Goal: Information Seeking & Learning: Learn about a topic

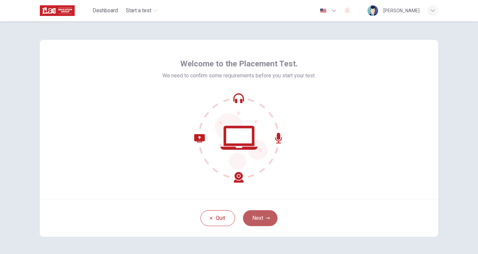
click at [260, 218] on button "Next" at bounding box center [260, 218] width 35 height 16
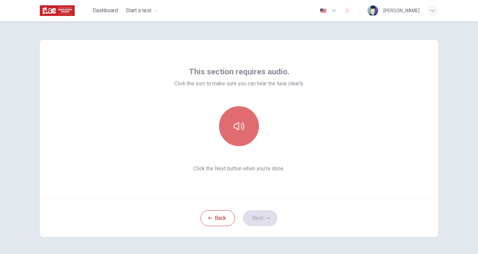
click at [242, 135] on button "button" at bounding box center [239, 126] width 40 height 40
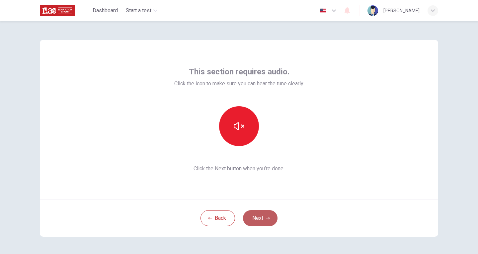
click at [270, 216] on button "Next" at bounding box center [260, 218] width 35 height 16
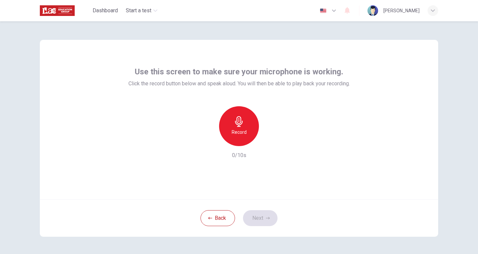
click at [240, 123] on icon "button" at bounding box center [239, 121] width 8 height 11
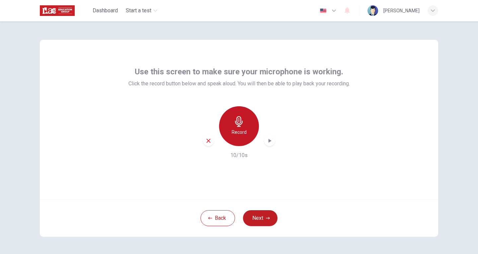
click at [238, 121] on icon "button" at bounding box center [239, 121] width 11 height 11
click at [242, 131] on div "Stop" at bounding box center [239, 126] width 40 height 40
click at [206, 144] on div "button" at bounding box center [208, 140] width 11 height 11
click at [238, 123] on icon "button" at bounding box center [239, 121] width 8 height 11
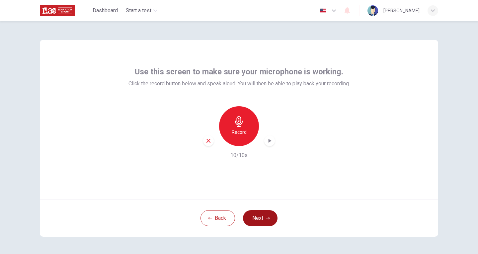
click at [261, 219] on button "Next" at bounding box center [260, 218] width 35 height 16
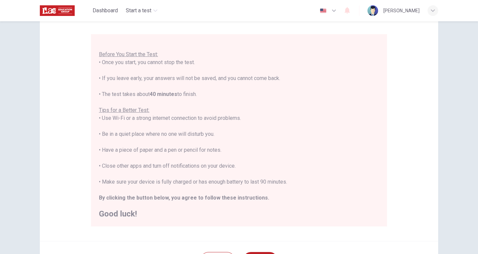
scroll to position [66, 0]
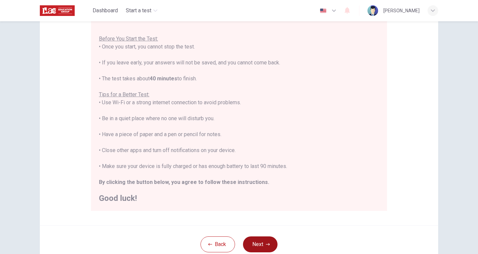
click at [267, 241] on button "Next" at bounding box center [260, 244] width 35 height 16
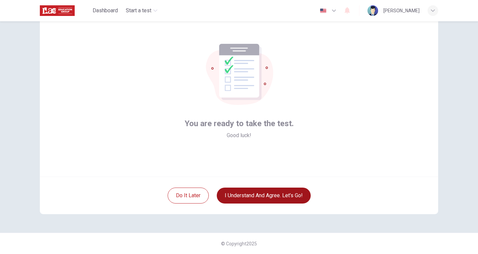
scroll to position [23, 0]
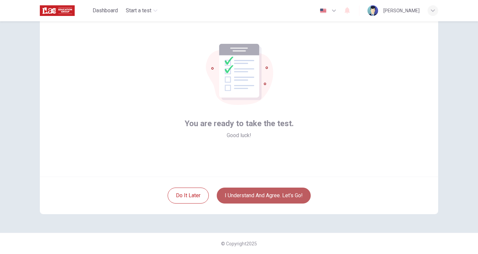
click at [275, 195] on button "I understand and agree. Let’s go!" at bounding box center [264, 196] width 94 height 16
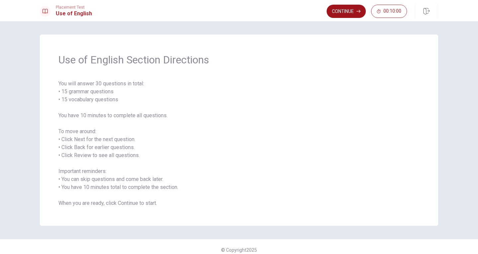
click at [349, 17] on button "Continue" at bounding box center [346, 11] width 39 height 13
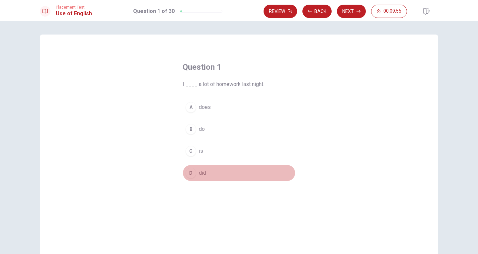
click at [191, 173] on div "D" at bounding box center [191, 173] width 11 height 11
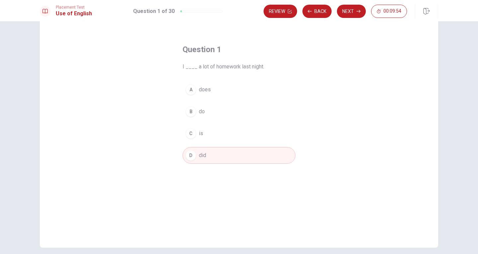
scroll to position [33, 0]
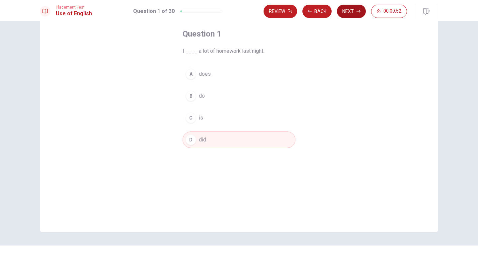
click at [349, 13] on button "Next" at bounding box center [351, 11] width 29 height 13
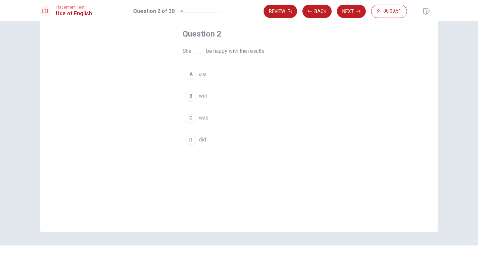
scroll to position [0, 0]
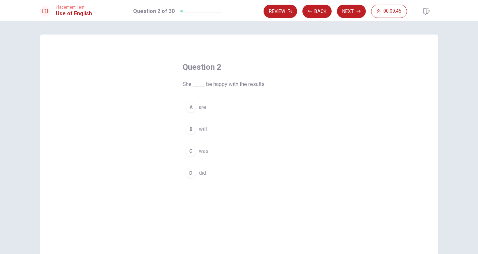
click at [188, 129] on div "B" at bounding box center [191, 129] width 11 height 11
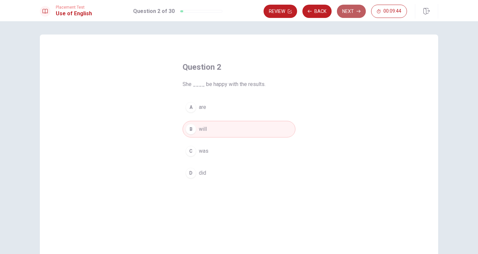
click at [350, 12] on button "Next" at bounding box center [351, 11] width 29 height 13
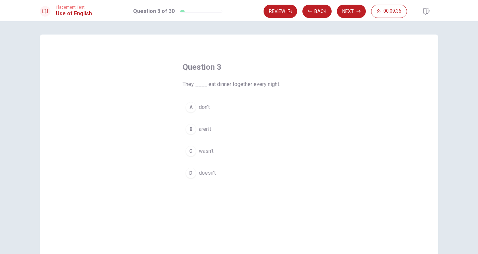
click at [192, 111] on div "A" at bounding box center [191, 107] width 11 height 11
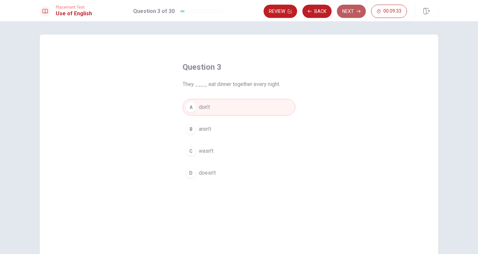
click at [353, 12] on button "Next" at bounding box center [351, 11] width 29 height 13
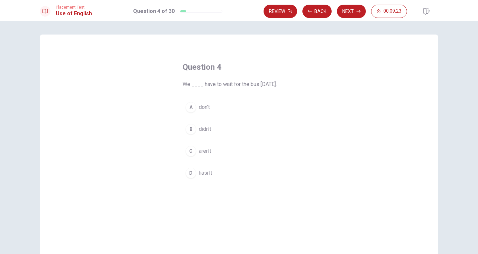
click at [192, 127] on div "B" at bounding box center [191, 129] width 11 height 11
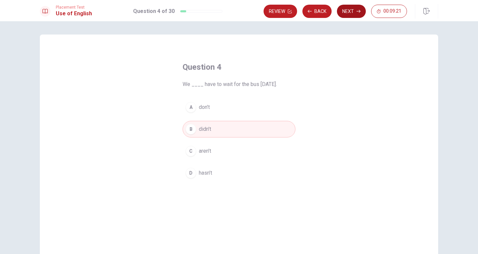
click at [351, 13] on button "Next" at bounding box center [351, 11] width 29 height 13
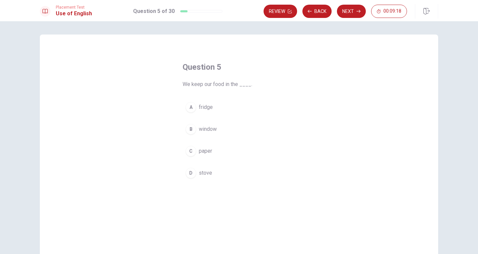
click at [193, 107] on div "A" at bounding box center [191, 107] width 11 height 11
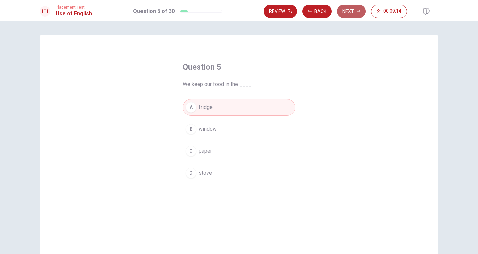
click at [351, 12] on button "Next" at bounding box center [351, 11] width 29 height 13
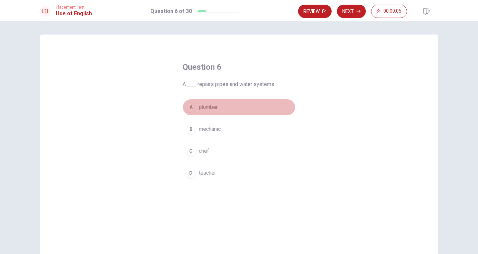
click at [190, 109] on div "A" at bounding box center [191, 107] width 11 height 11
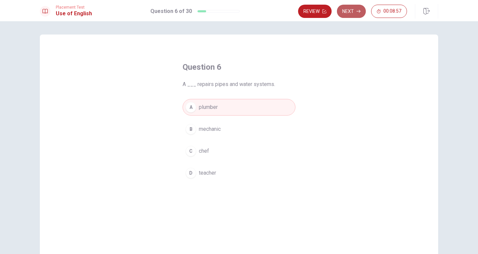
click at [353, 12] on button "Next" at bounding box center [351, 11] width 29 height 13
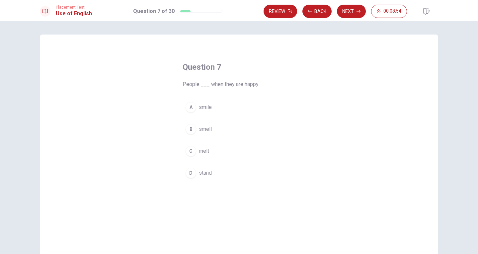
click at [190, 108] on div "A" at bounding box center [191, 107] width 11 height 11
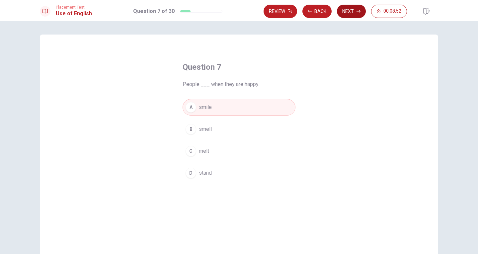
click at [345, 15] on button "Next" at bounding box center [351, 11] width 29 height 13
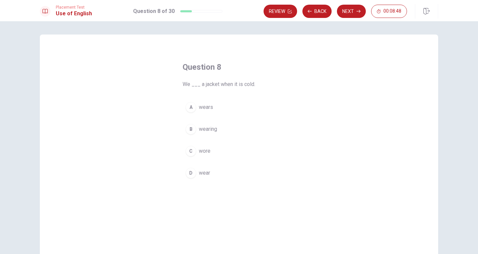
click at [189, 171] on div "D" at bounding box center [191, 173] width 11 height 11
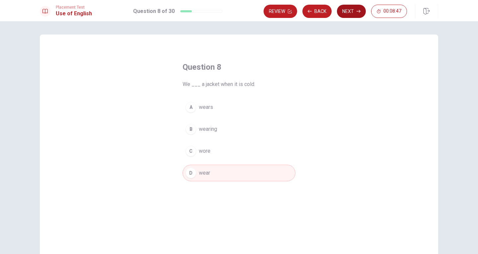
click at [350, 11] on button "Next" at bounding box center [351, 11] width 29 height 13
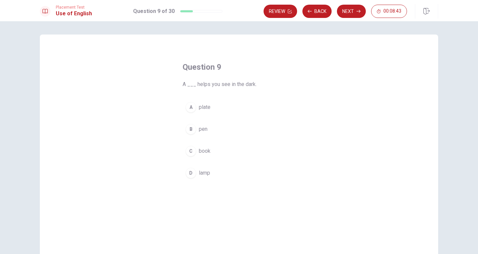
drag, startPoint x: 189, startPoint y: 174, endPoint x: 203, endPoint y: 166, distance: 16.7
click at [189, 174] on div "D" at bounding box center [191, 173] width 11 height 11
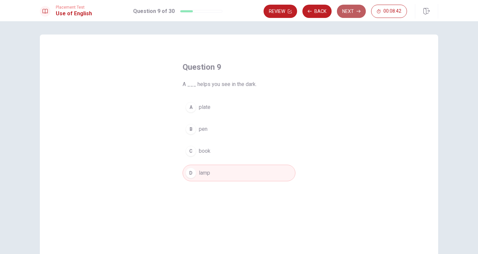
click at [346, 12] on button "Next" at bounding box center [351, 11] width 29 height 13
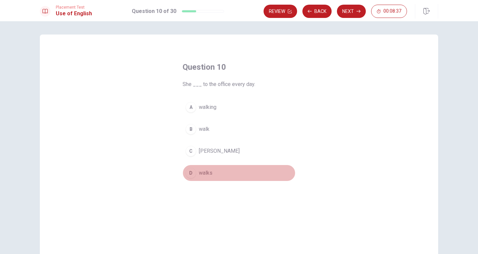
click at [190, 174] on div "D" at bounding box center [191, 173] width 11 height 11
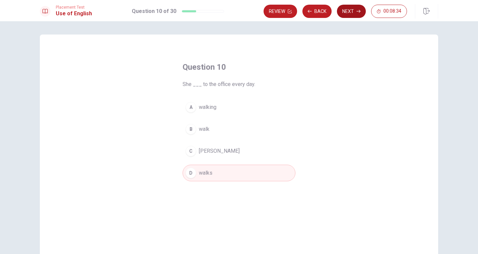
click at [351, 10] on button "Next" at bounding box center [351, 11] width 29 height 13
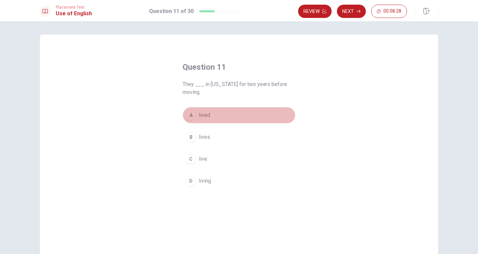
click at [190, 114] on div "A" at bounding box center [191, 115] width 11 height 11
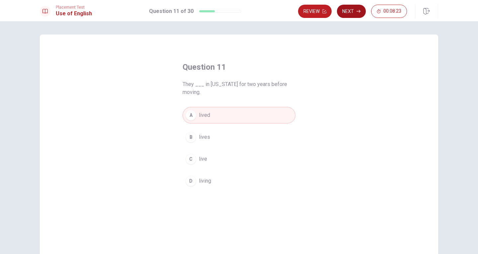
click at [349, 11] on button "Next" at bounding box center [351, 11] width 29 height 13
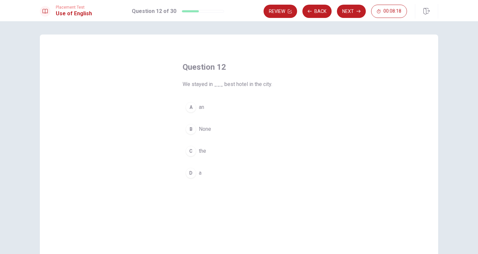
click at [191, 153] on div "C" at bounding box center [191, 151] width 11 height 11
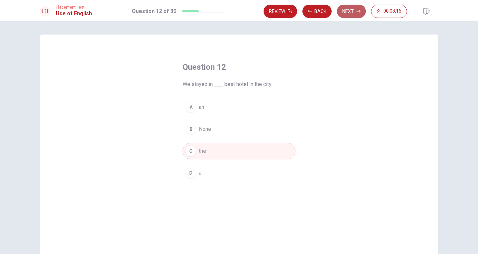
click at [356, 11] on icon "button" at bounding box center [358, 11] width 4 height 4
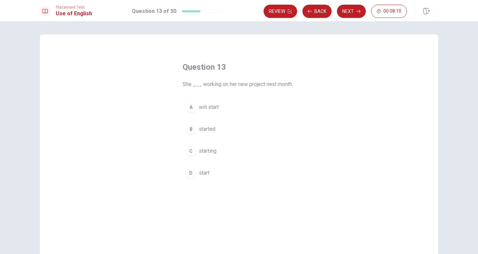
click at [191, 105] on div "A" at bounding box center [191, 107] width 11 height 11
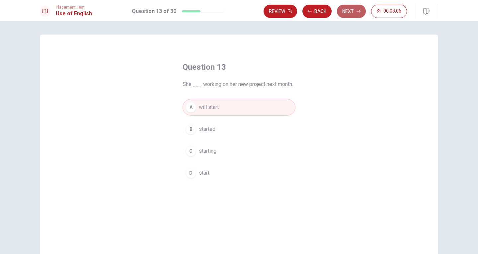
click at [355, 13] on button "Next" at bounding box center [351, 11] width 29 height 13
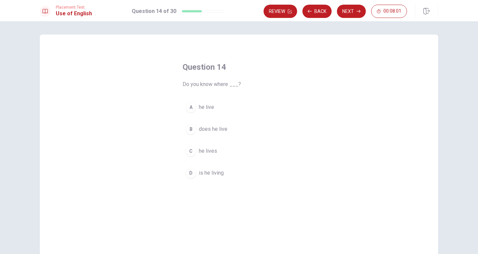
click at [191, 151] on div "C" at bounding box center [191, 151] width 11 height 11
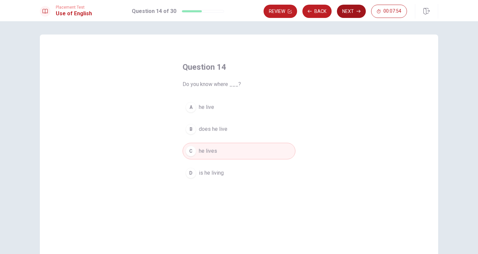
click at [351, 12] on button "Next" at bounding box center [351, 11] width 29 height 13
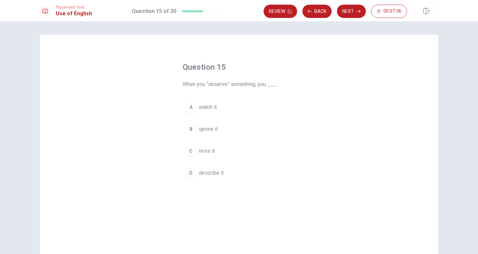
click at [191, 108] on div "A" at bounding box center [191, 107] width 11 height 11
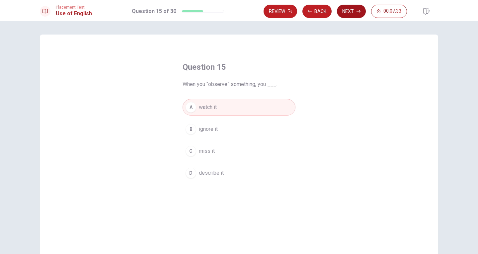
click at [356, 14] on button "Next" at bounding box center [351, 11] width 29 height 13
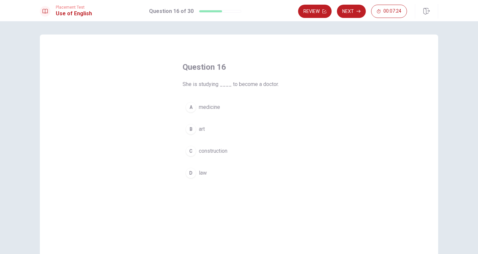
click at [191, 105] on div "A" at bounding box center [191, 107] width 11 height 11
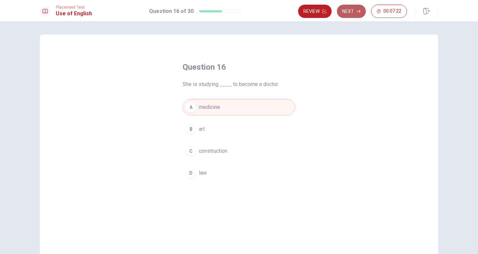
click at [356, 6] on button "Next" at bounding box center [351, 11] width 29 height 13
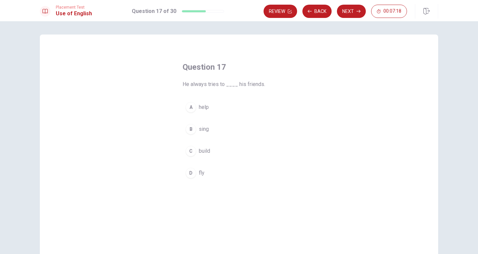
click at [189, 108] on div "A" at bounding box center [191, 107] width 11 height 11
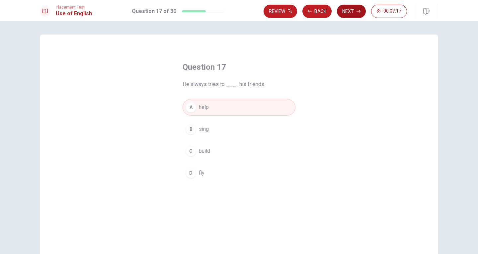
click at [358, 11] on icon "button" at bounding box center [358, 11] width 4 height 4
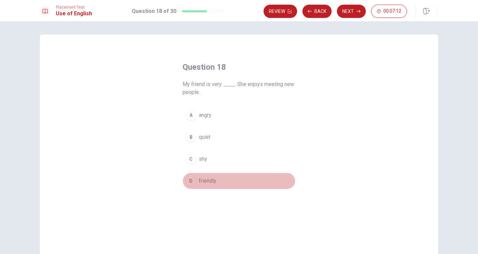
click at [192, 182] on div "D" at bounding box center [191, 181] width 11 height 11
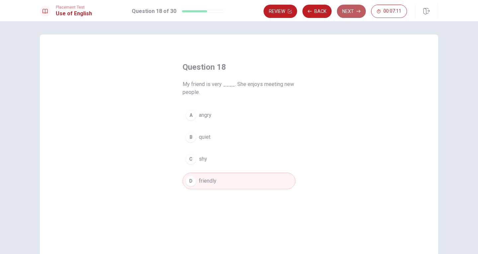
click at [342, 13] on button "Next" at bounding box center [351, 11] width 29 height 13
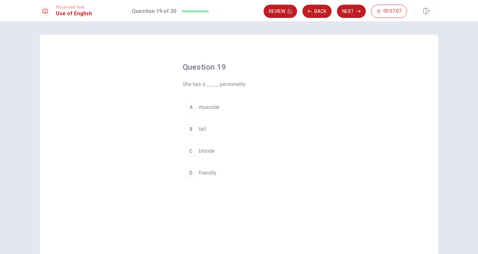
click at [192, 173] on div "D" at bounding box center [191, 173] width 11 height 11
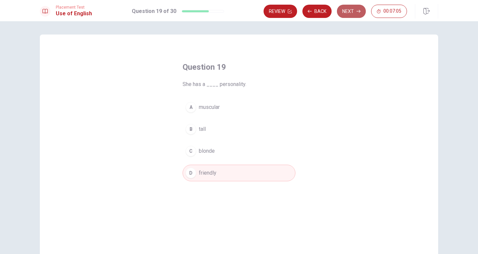
click at [351, 10] on button "Next" at bounding box center [351, 11] width 29 height 13
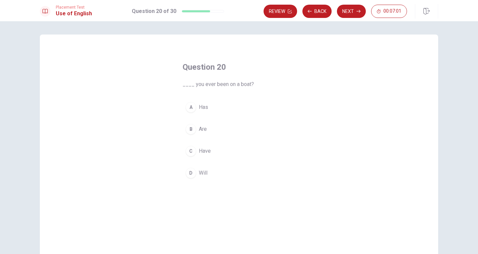
click at [190, 153] on div "C" at bounding box center [191, 151] width 11 height 11
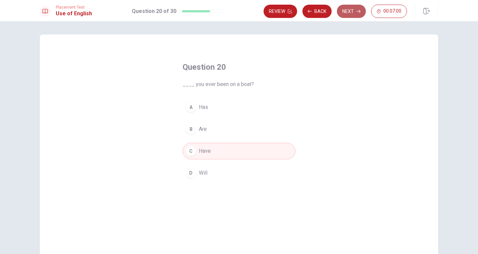
click at [351, 12] on button "Next" at bounding box center [351, 11] width 29 height 13
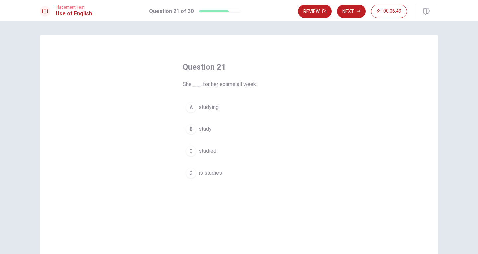
click at [202, 130] on span "study" at bounding box center [205, 129] width 13 height 8
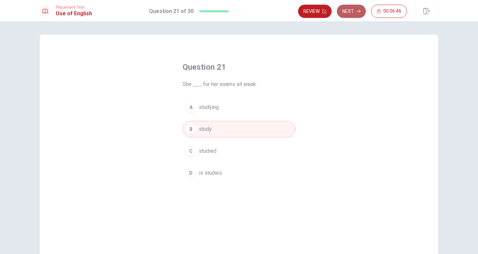
click at [355, 10] on button "Next" at bounding box center [351, 11] width 29 height 13
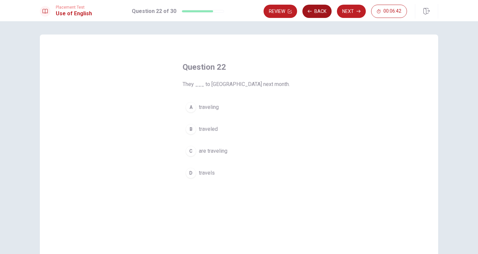
click at [320, 7] on button "Back" at bounding box center [316, 11] width 29 height 13
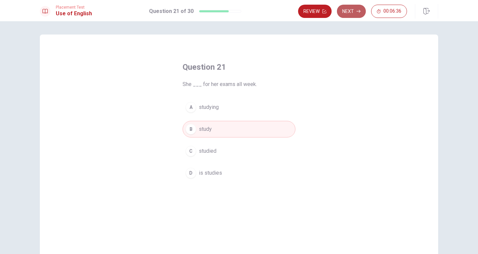
click at [352, 11] on button "Next" at bounding box center [351, 11] width 29 height 13
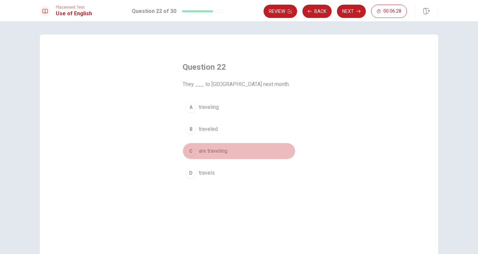
click at [204, 153] on span "are traveling" at bounding box center [213, 151] width 29 height 8
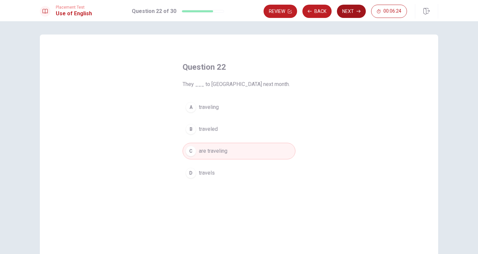
click at [353, 11] on button "Next" at bounding box center [351, 11] width 29 height 13
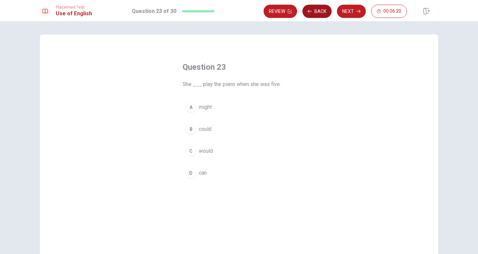
click at [316, 13] on button "Back" at bounding box center [316, 11] width 29 height 13
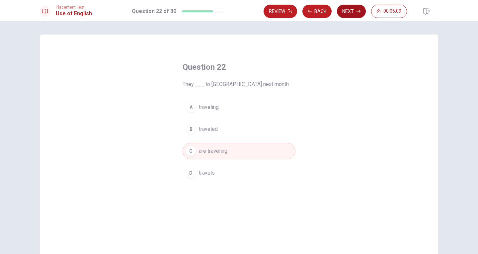
click at [350, 9] on button "Next" at bounding box center [351, 11] width 29 height 13
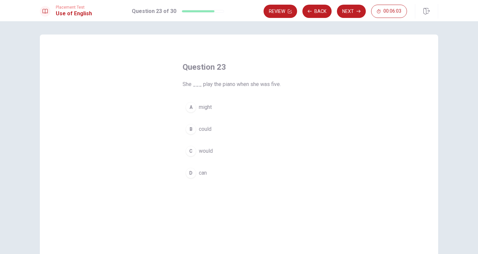
click at [196, 129] on button "B could" at bounding box center [239, 129] width 113 height 17
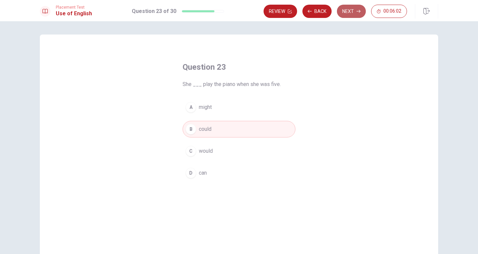
click at [353, 11] on button "Next" at bounding box center [351, 11] width 29 height 13
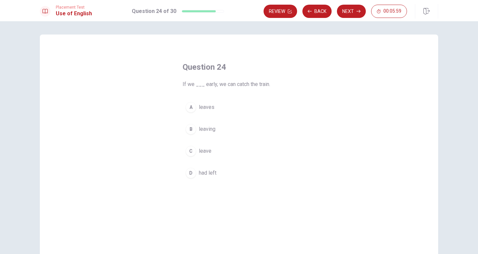
click at [191, 153] on div "C" at bounding box center [191, 151] width 11 height 11
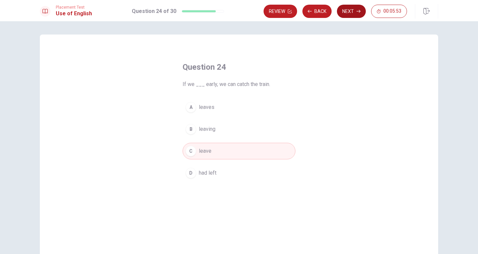
click at [353, 12] on button "Next" at bounding box center [351, 11] width 29 height 13
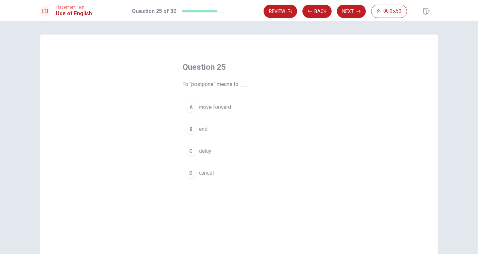
click at [205, 150] on span "delay" at bounding box center [205, 151] width 13 height 8
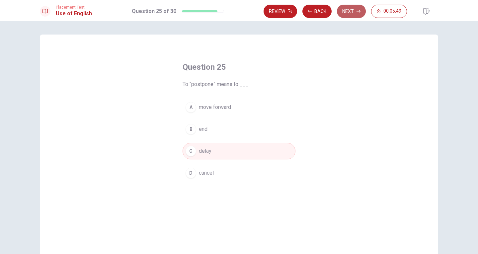
click at [359, 14] on button "Next" at bounding box center [351, 11] width 29 height 13
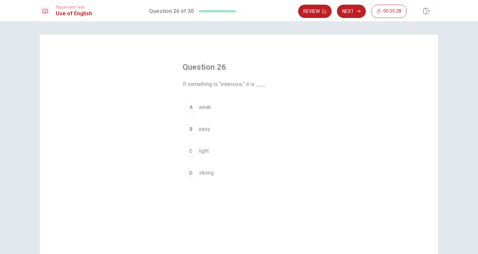
click at [186, 106] on div "A" at bounding box center [191, 107] width 11 height 11
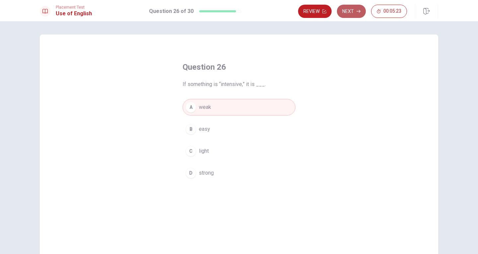
click at [355, 13] on button "Next" at bounding box center [351, 11] width 29 height 13
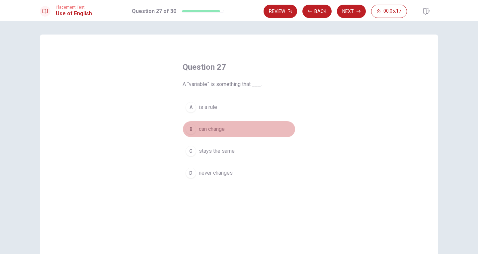
click at [220, 127] on span "can change" at bounding box center [212, 129] width 26 height 8
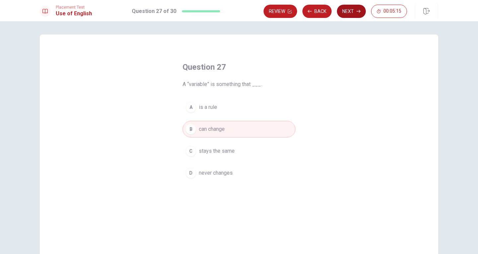
click at [350, 14] on button "Next" at bounding box center [351, 11] width 29 height 13
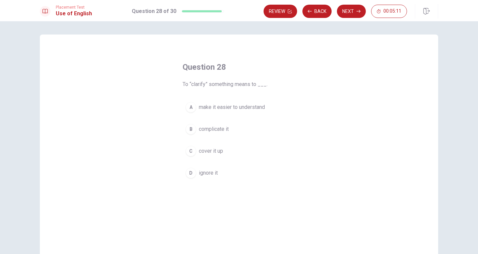
click at [191, 109] on div "A" at bounding box center [191, 107] width 11 height 11
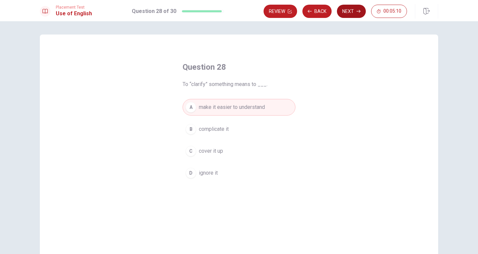
click at [354, 14] on button "Next" at bounding box center [351, 11] width 29 height 13
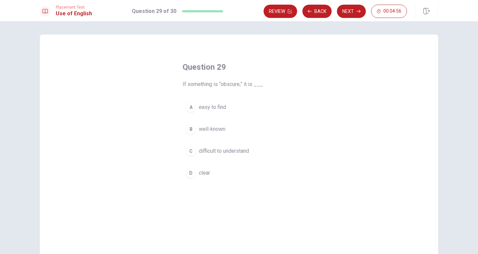
click at [192, 174] on div "D" at bounding box center [191, 173] width 11 height 11
click at [213, 105] on span "easy to find" at bounding box center [212, 107] width 27 height 8
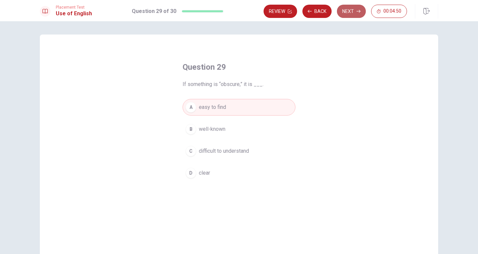
click at [352, 15] on button "Next" at bounding box center [351, 11] width 29 height 13
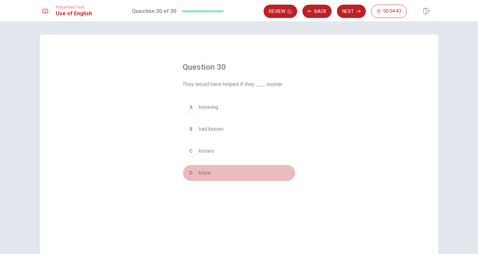
click at [203, 172] on span "know" at bounding box center [205, 173] width 12 height 8
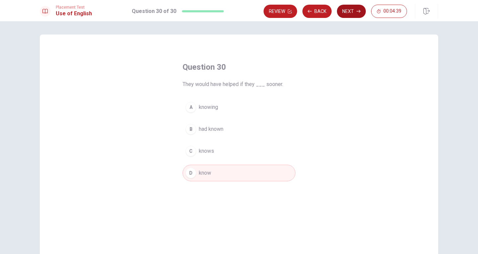
click at [354, 7] on button "Next" at bounding box center [351, 11] width 29 height 13
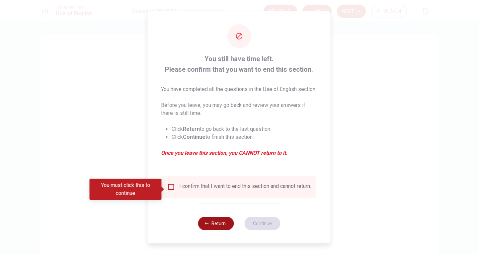
click at [218, 227] on button "Return" at bounding box center [216, 223] width 36 height 13
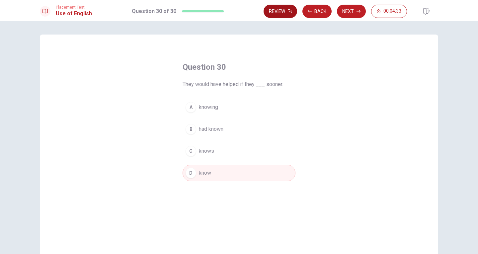
click at [279, 14] on button "Review" at bounding box center [281, 11] width 34 height 13
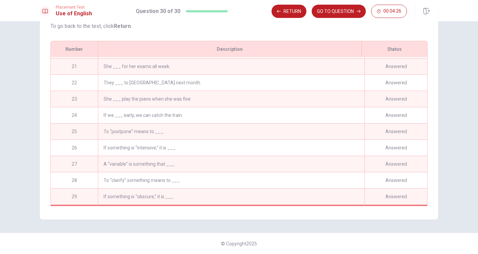
scroll to position [309, 0]
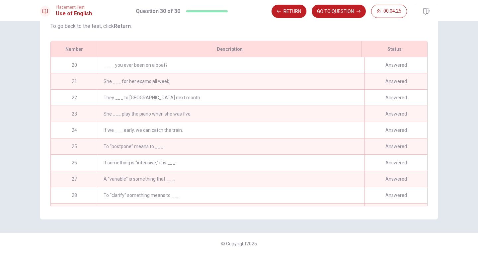
click at [131, 98] on div "They ___ to [GEOGRAPHIC_DATA] next month." at bounding box center [231, 98] width 267 height 16
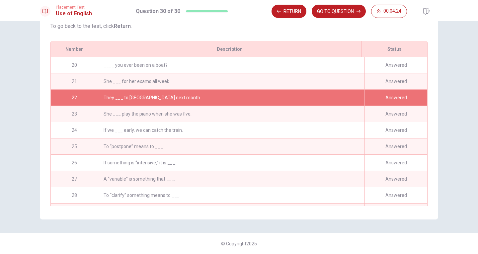
click at [379, 102] on div "Answered" at bounding box center [395, 98] width 63 height 16
click at [283, 12] on button "Return" at bounding box center [289, 11] width 35 height 13
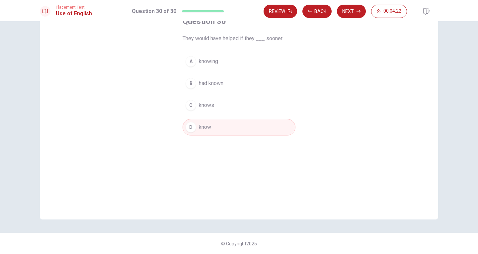
scroll to position [0, 0]
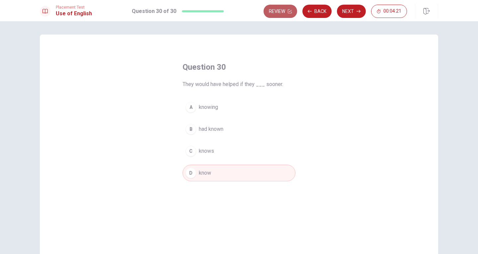
click at [286, 13] on button "Review" at bounding box center [281, 11] width 34 height 13
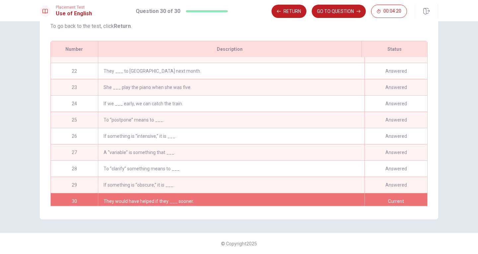
scroll to position [342, 0]
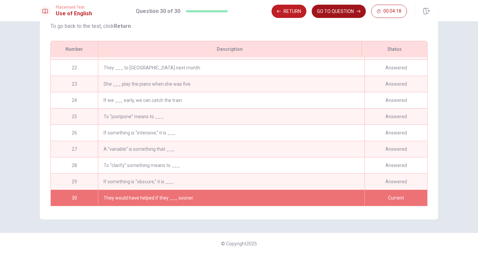
click at [331, 12] on button "GO TO QUESTION" at bounding box center [339, 11] width 54 height 13
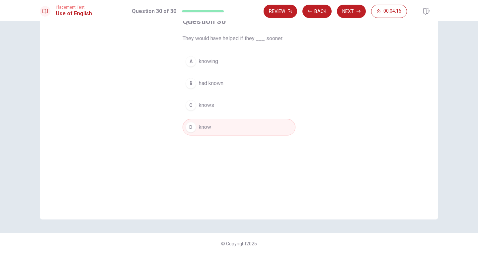
scroll to position [0, 0]
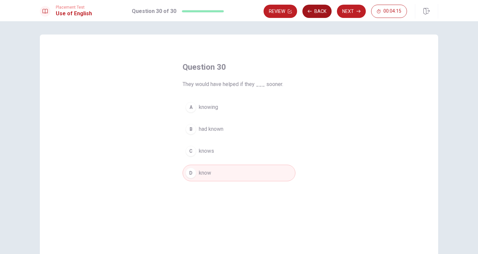
click at [314, 12] on button "Back" at bounding box center [316, 11] width 29 height 13
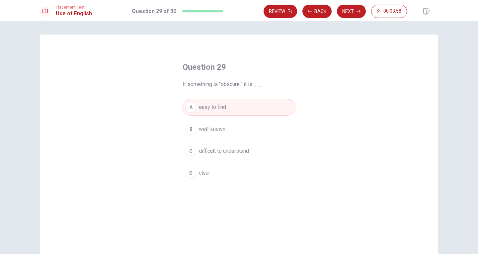
click at [191, 149] on div "C" at bounding box center [191, 151] width 11 height 11
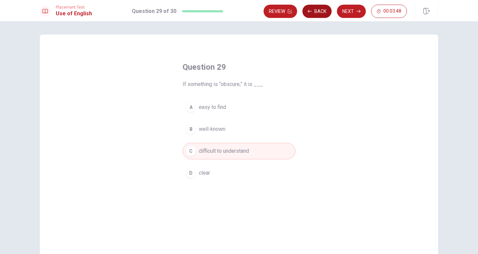
click at [321, 13] on button "Back" at bounding box center [316, 11] width 29 height 13
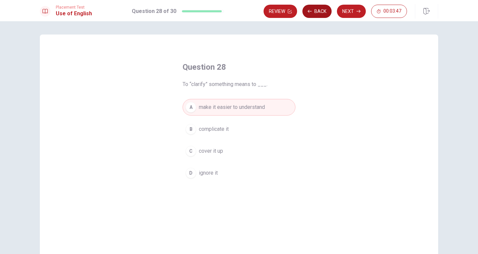
click at [321, 10] on button "Back" at bounding box center [316, 11] width 29 height 13
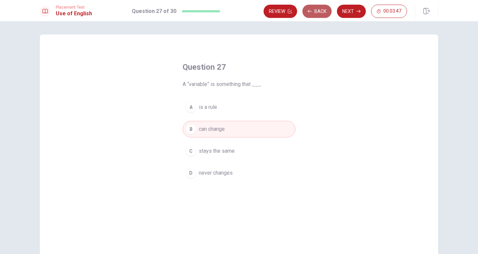
click at [321, 10] on button "Back" at bounding box center [316, 11] width 29 height 13
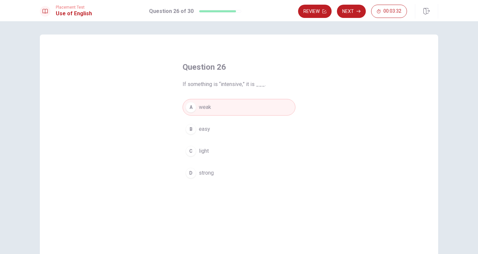
click at [186, 178] on button "D strong" at bounding box center [239, 173] width 113 height 17
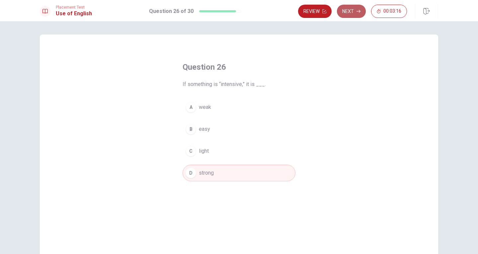
click at [352, 10] on button "Next" at bounding box center [351, 11] width 29 height 13
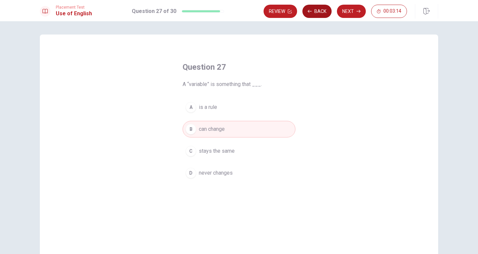
click at [319, 12] on button "Back" at bounding box center [316, 11] width 29 height 13
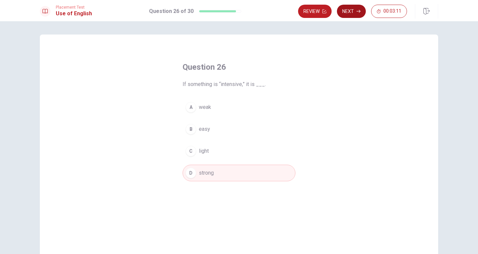
click at [350, 10] on button "Next" at bounding box center [351, 11] width 29 height 13
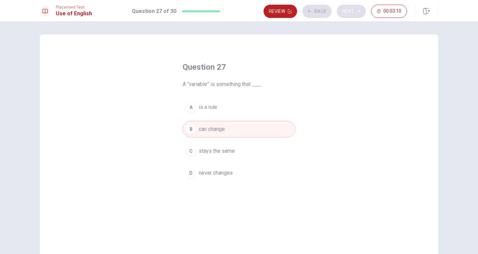
click at [350, 10] on div "Review Back Next 00:03:10" at bounding box center [335, 11] width 143 height 13
click at [353, 13] on button "Next" at bounding box center [351, 11] width 29 height 13
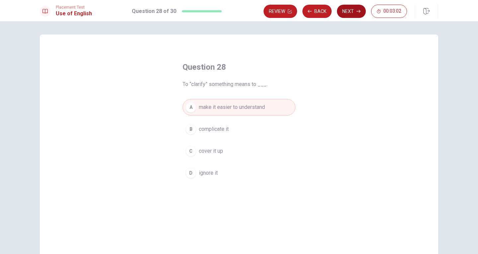
click at [351, 11] on button "Next" at bounding box center [351, 11] width 29 height 13
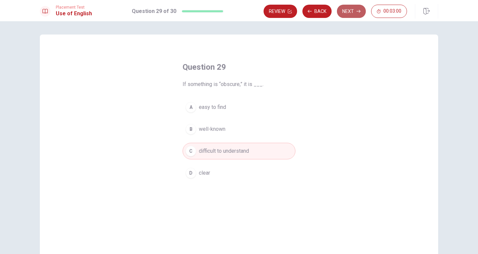
click at [355, 10] on button "Next" at bounding box center [351, 11] width 29 height 13
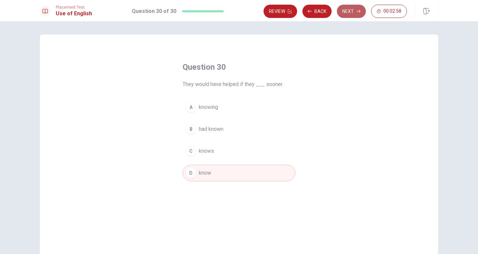
click at [350, 9] on button "Next" at bounding box center [351, 11] width 29 height 13
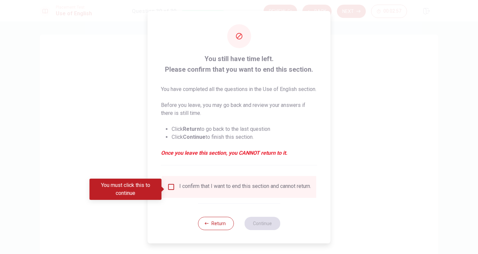
click at [172, 189] on input "You must click this to continue" at bounding box center [171, 187] width 8 height 8
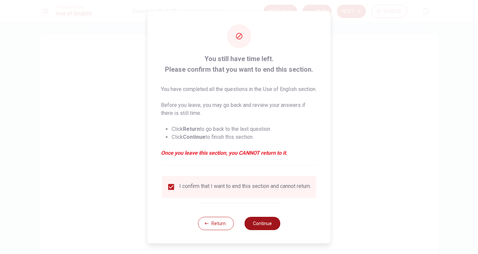
click at [263, 230] on button "Continue" at bounding box center [262, 223] width 36 height 13
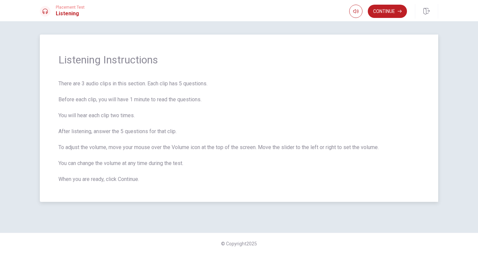
drag, startPoint x: 62, startPoint y: 86, endPoint x: 180, endPoint y: 87, distance: 117.5
click at [180, 87] on span "There are 3 audio clips in this section. Each clip has 5 questions. Before each…" at bounding box center [238, 132] width 361 height 104
click at [393, 12] on button "Continue" at bounding box center [387, 11] width 39 height 13
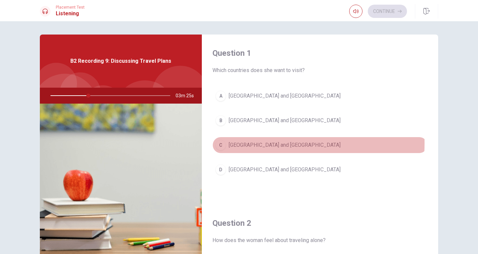
click at [221, 143] on div "C" at bounding box center [220, 145] width 11 height 11
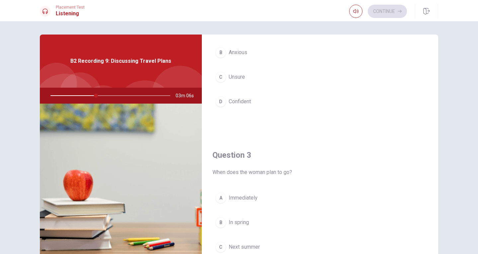
scroll to position [199, 0]
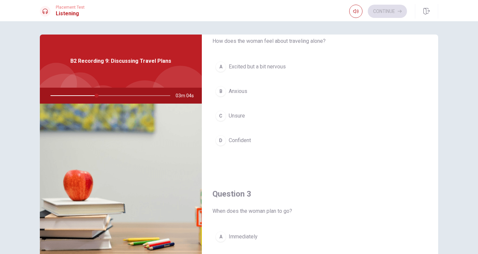
click at [221, 94] on div "B" at bounding box center [220, 91] width 11 height 11
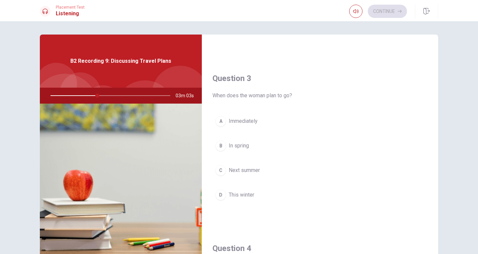
scroll to position [332, 0]
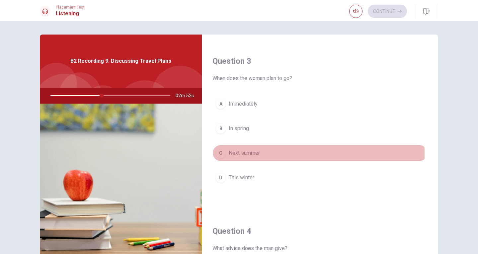
click at [221, 154] on div "C" at bounding box center [220, 153] width 11 height 11
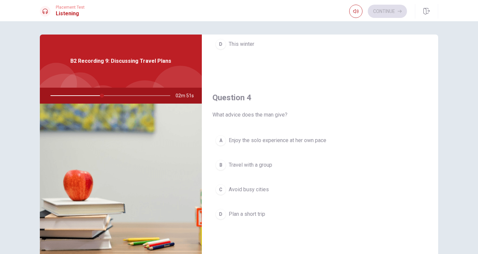
scroll to position [498, 0]
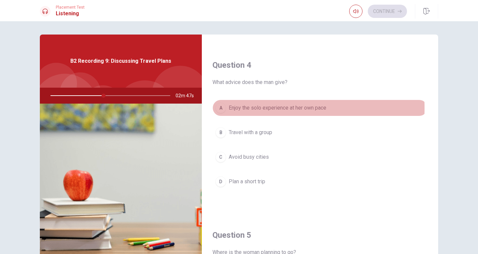
click at [219, 108] on div "A" at bounding box center [220, 108] width 11 height 11
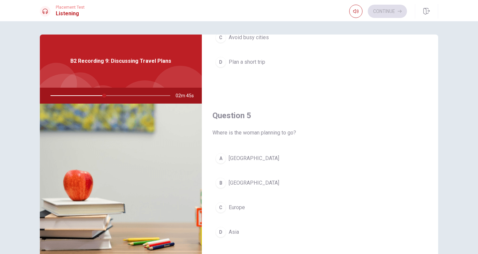
scroll to position [619, 0]
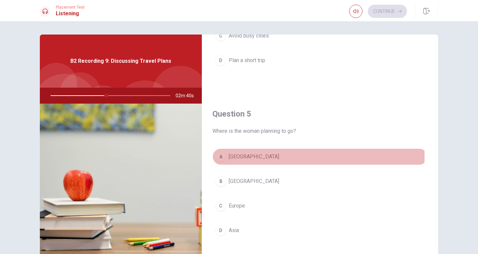
click at [218, 157] on div "A" at bounding box center [220, 156] width 11 height 11
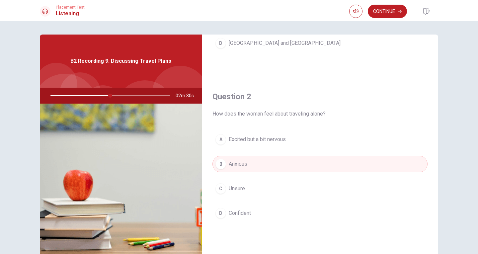
scroll to position [166, 0]
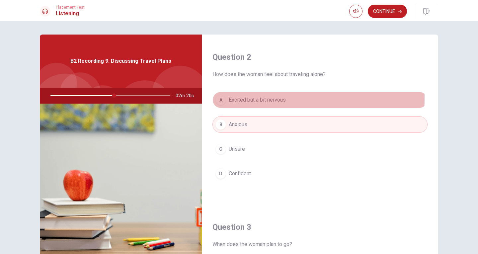
click at [218, 98] on div "A" at bounding box center [220, 100] width 11 height 11
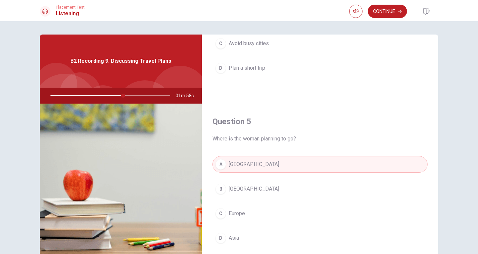
scroll to position [619, 0]
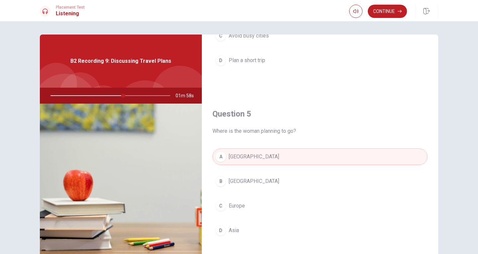
click at [229, 205] on span "Europe" at bounding box center [237, 206] width 16 height 8
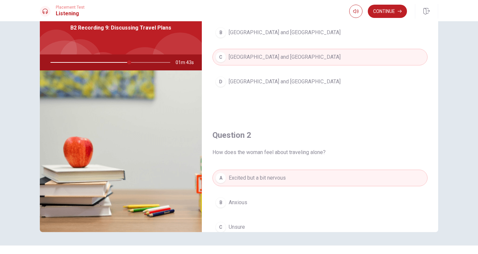
scroll to position [22, 0]
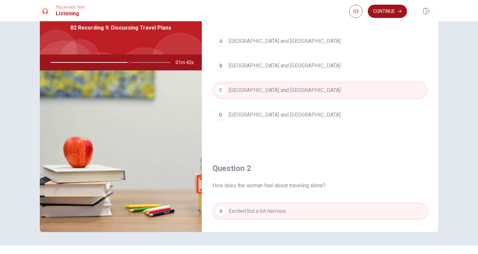
click at [388, 14] on button "Continue" at bounding box center [387, 11] width 39 height 13
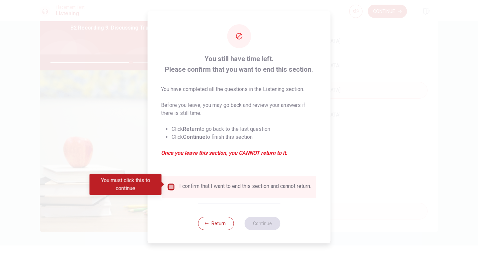
click at [170, 186] on input "You must click this to continue" at bounding box center [171, 187] width 8 height 8
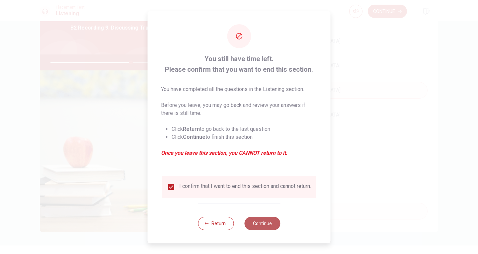
click at [257, 224] on button "Continue" at bounding box center [262, 223] width 36 height 13
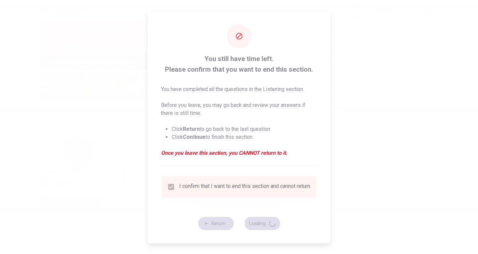
type input "68"
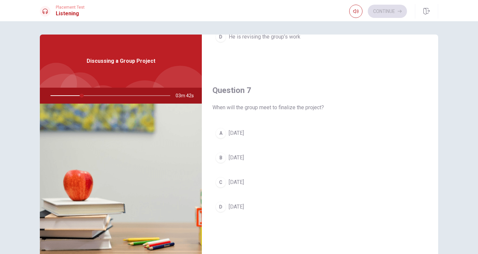
scroll to position [0, 0]
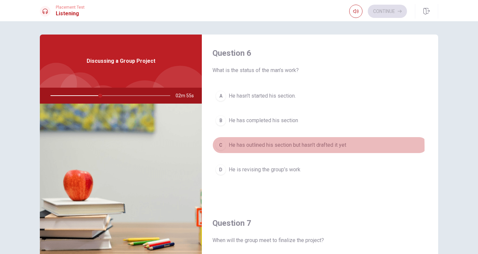
click at [222, 147] on div "C" at bounding box center [220, 145] width 11 height 11
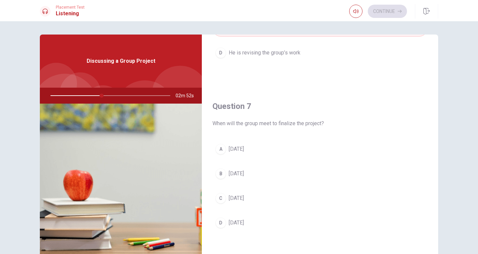
scroll to position [133, 0]
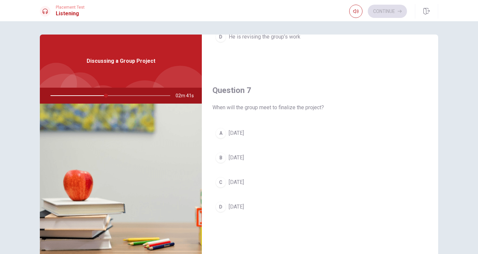
click at [232, 209] on span "[DATE]" at bounding box center [236, 207] width 15 height 8
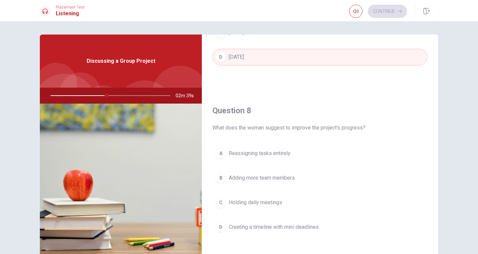
scroll to position [299, 0]
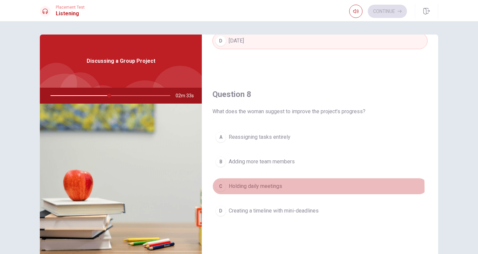
click at [265, 188] on span "Holding daily meetings" at bounding box center [255, 186] width 53 height 8
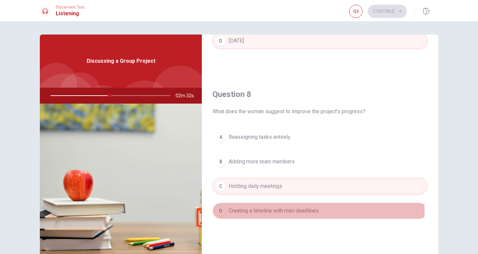
click at [282, 212] on span "Creating a timeline with mini-deadlines" at bounding box center [274, 211] width 90 height 8
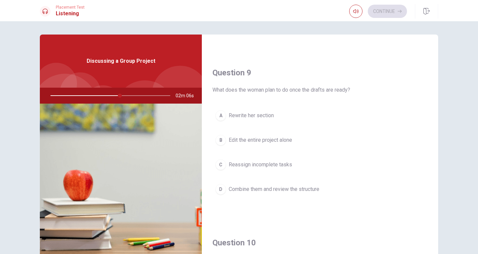
scroll to position [498, 0]
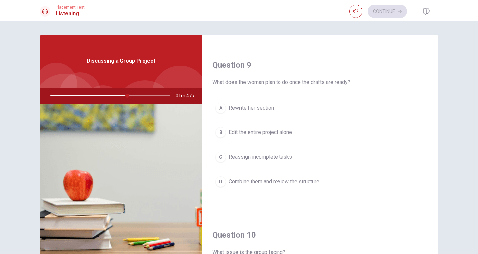
click at [217, 182] on div "D" at bounding box center [220, 181] width 11 height 11
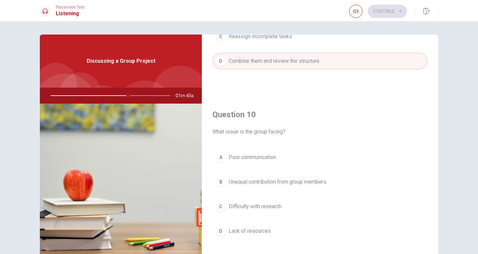
scroll to position [619, 0]
click at [279, 176] on button "B Unequal contribution from group members" at bounding box center [319, 181] width 215 height 17
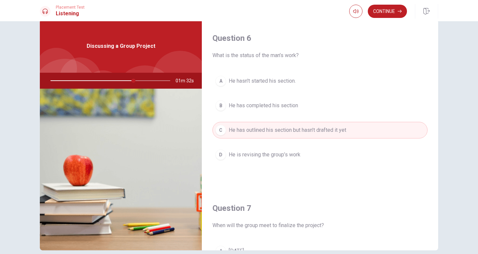
scroll to position [0, 0]
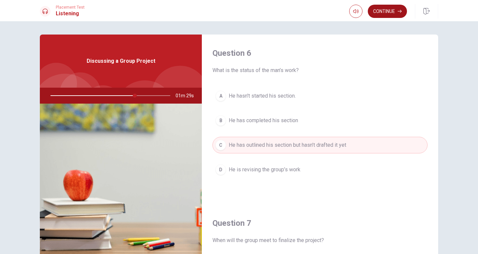
click at [394, 12] on button "Continue" at bounding box center [387, 11] width 39 height 13
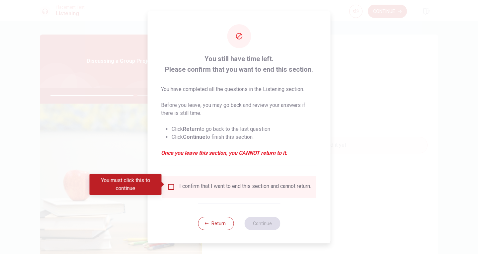
click at [171, 184] on input "You must click this to continue" at bounding box center [171, 187] width 8 height 8
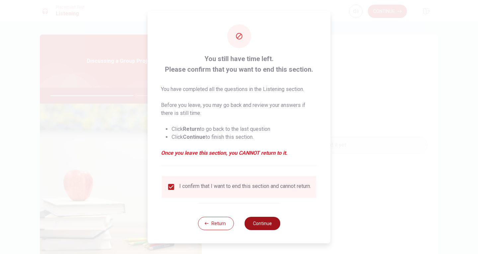
click at [267, 230] on button "Continue" at bounding box center [262, 223] width 36 height 13
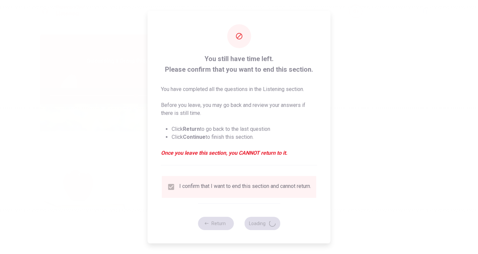
type input "72"
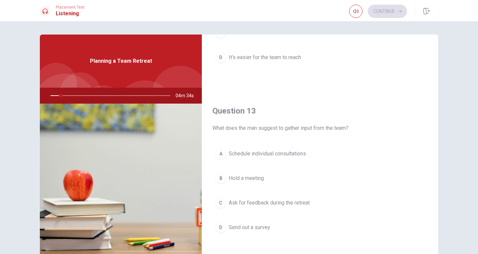
scroll to position [299, 0]
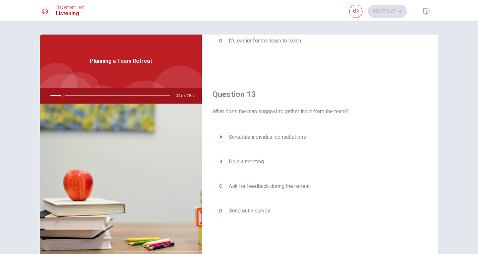
drag, startPoint x: 294, startPoint y: 111, endPoint x: 318, endPoint y: 111, distance: 24.2
click at [318, 111] on span "What does the man suggest to gather input from the team?" at bounding box center [319, 112] width 215 height 8
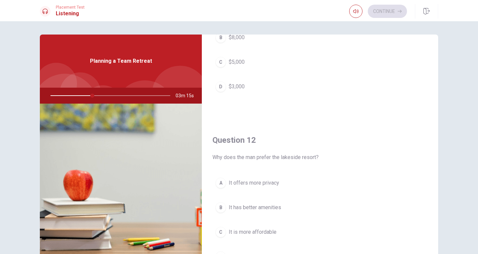
scroll to position [100, 0]
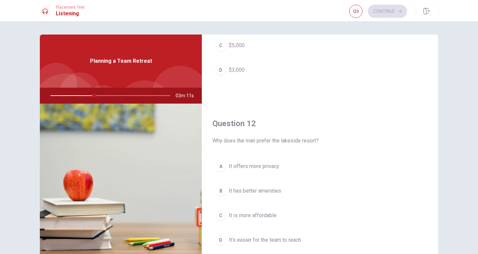
click at [270, 244] on button "D It’s easier for the team to reach" at bounding box center [319, 240] width 215 height 17
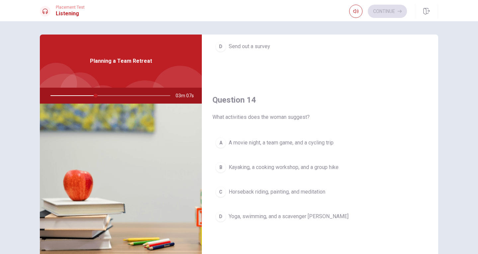
scroll to position [465, 0]
click at [264, 164] on span "Kayaking, a cooking workshop, and a group hike" at bounding box center [284, 166] width 110 height 8
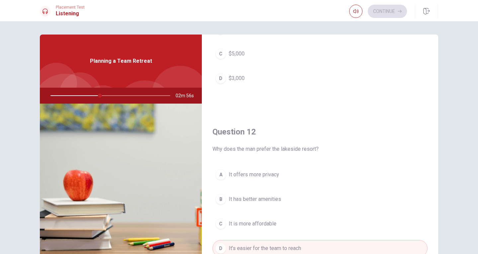
scroll to position [33, 0]
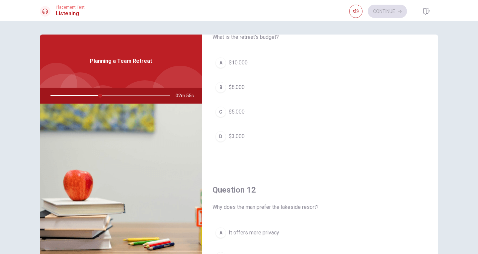
click at [221, 114] on div "C" at bounding box center [220, 112] width 11 height 11
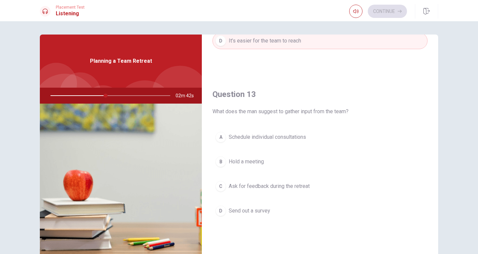
scroll to position [332, 0]
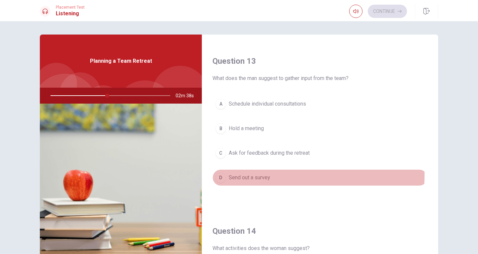
click at [264, 175] on span "Send out a survey" at bounding box center [249, 178] width 41 height 8
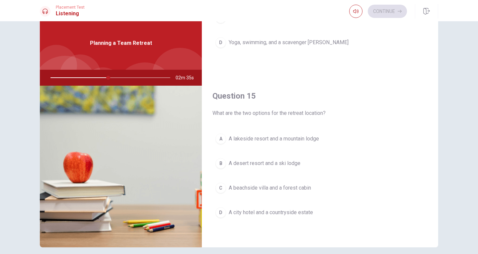
scroll to position [33, 0]
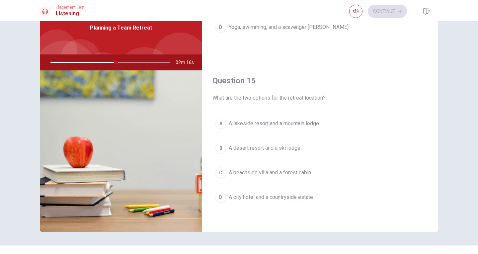
click at [281, 126] on span "A lakeside resort and a mountain lodge" at bounding box center [274, 123] width 90 height 8
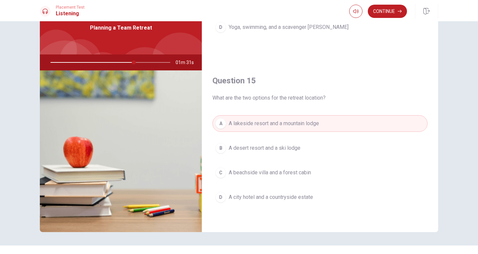
scroll to position [519, 0]
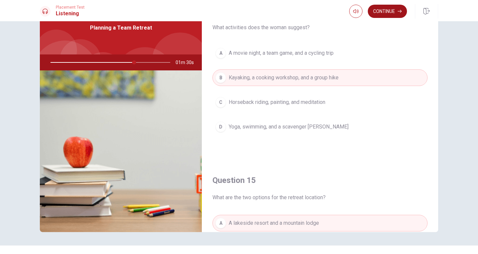
click at [380, 13] on button "Continue" at bounding box center [387, 11] width 39 height 13
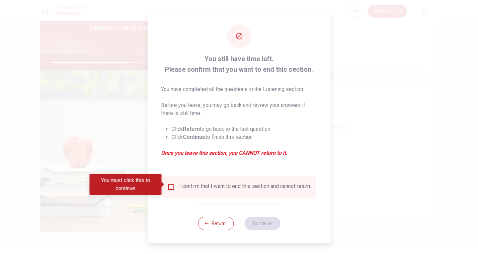
click at [171, 187] on input "You must click this to continue" at bounding box center [171, 187] width 8 height 8
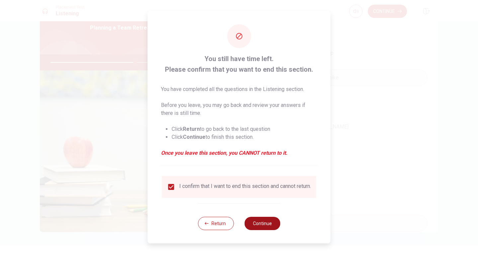
click at [270, 225] on button "Continue" at bounding box center [262, 223] width 36 height 13
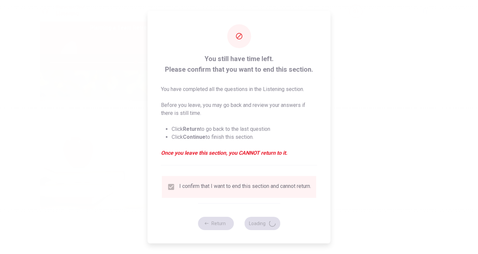
type input "72"
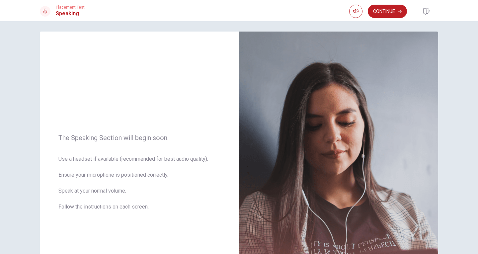
scroll to position [0, 0]
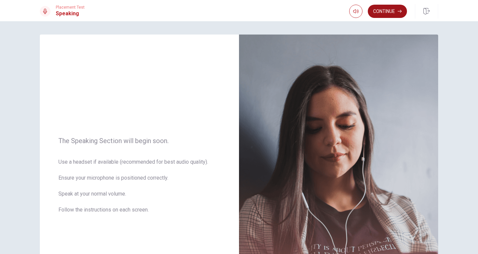
click at [391, 9] on button "Continue" at bounding box center [387, 11] width 39 height 13
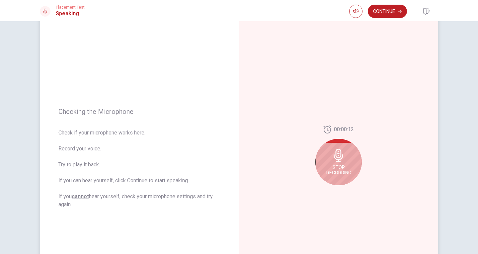
scroll to position [33, 0]
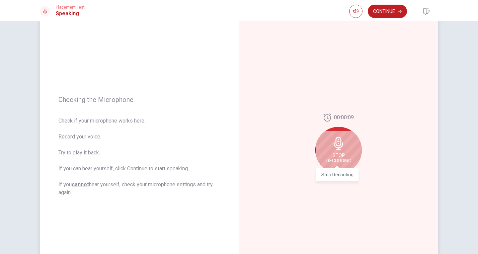
click at [330, 153] on span "Stop Recording" at bounding box center [338, 158] width 25 height 11
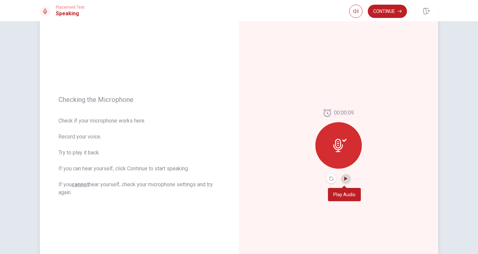
click at [344, 180] on icon "Play Audio" at bounding box center [346, 179] width 4 height 4
click at [453, 95] on div "Checking the Microphone Check if your microphone works here. Record your voice.…" at bounding box center [239, 137] width 478 height 233
click at [397, 12] on button "Continue" at bounding box center [387, 11] width 39 height 13
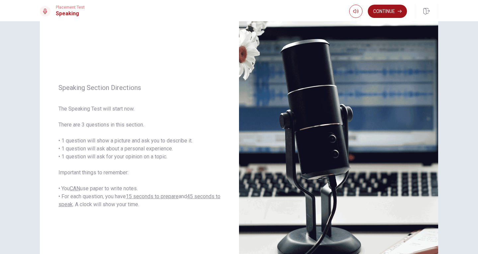
click at [392, 11] on button "Continue" at bounding box center [387, 11] width 39 height 13
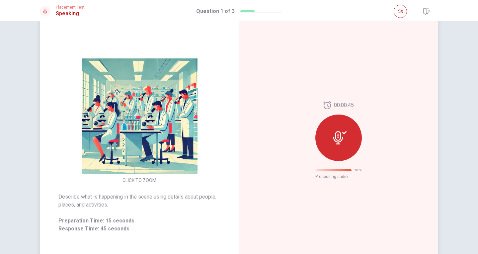
scroll to position [0, 0]
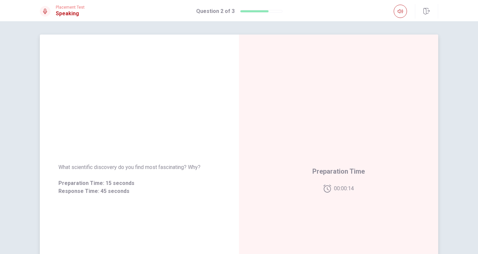
drag, startPoint x: 70, startPoint y: 168, endPoint x: 96, endPoint y: 169, distance: 25.9
click at [92, 168] on span "What scientific discovery do you find most fascinating? Why?" at bounding box center [139, 167] width 162 height 8
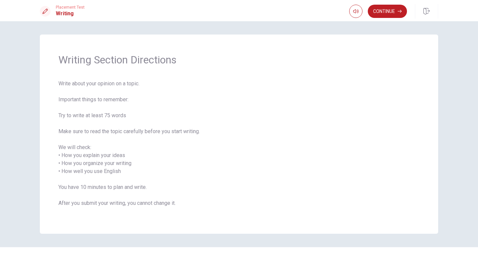
drag, startPoint x: 60, startPoint y: 157, endPoint x: 108, endPoint y: 158, distance: 47.1
click at [108, 158] on span "Write about your opinion on a topic. Important things to remember: Try to write…" at bounding box center [238, 147] width 361 height 135
click at [390, 14] on button "Continue" at bounding box center [387, 11] width 39 height 13
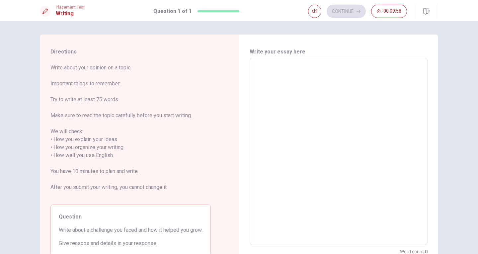
drag, startPoint x: 50, startPoint y: 67, endPoint x: 120, endPoint y: 71, distance: 70.8
click at [120, 71] on span "Write about your opinion on a topic. Important things to remember: Try to write…" at bounding box center [130, 131] width 160 height 135
click at [311, 83] on textarea at bounding box center [338, 151] width 169 height 176
type textarea "I"
type textarea "x"
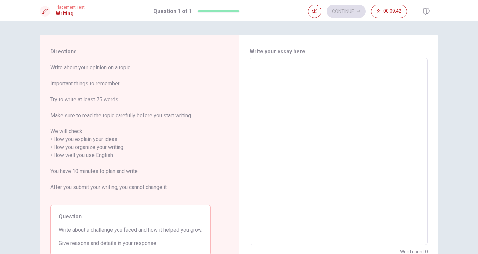
type textarea "W"
type textarea "x"
type textarea "Wㄘ"
type textarea "x"
type textarea "Wㄍ"
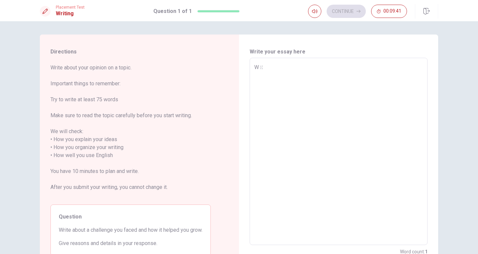
type textarea "x"
type textarea "W"
type textarea "x"
type textarea "Wh"
type textarea "x"
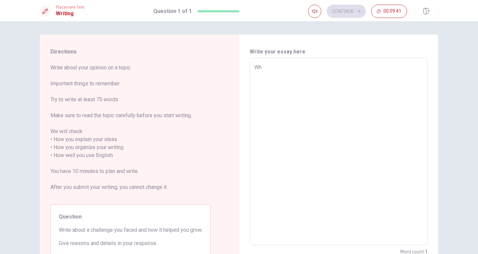
type textarea "Whe"
type textarea "x"
type textarea "When"
type textarea "x"
type textarea "When"
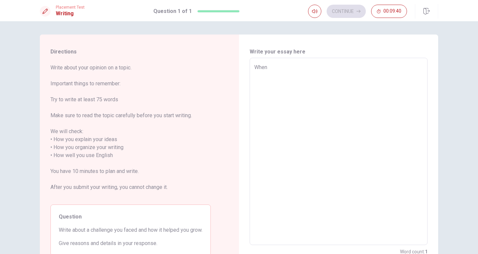
type textarea "x"
type textarea "When i"
type textarea "x"
type textarea "When i"
type textarea "x"
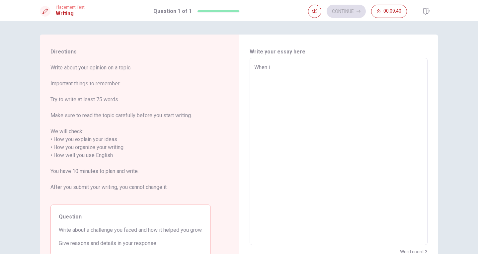
type textarea "When i"
type textarea "x"
type textarea "When"
type textarea "x"
type textarea "When I"
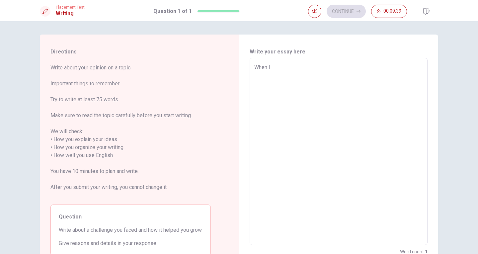
type textarea "x"
type textarea "When I"
type textarea "x"
type textarea "When I s"
type textarea "x"
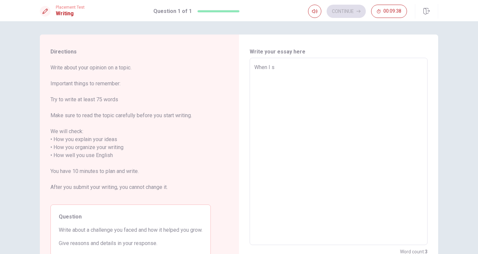
type textarea "When I st"
type textarea "x"
type textarea "When I sta"
type textarea "x"
type textarea "When I stat"
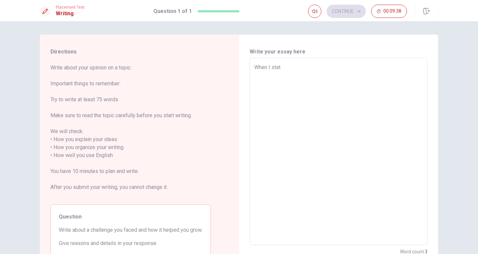
type textarea "x"
type textarea "When I sta"
type textarea "x"
type textarea "When I stat"
type textarea "x"
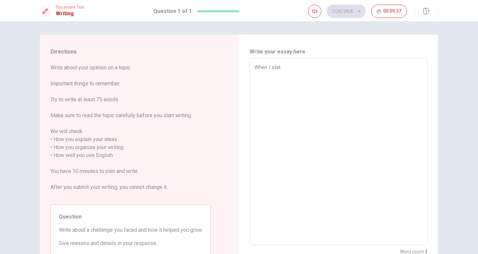
type textarea "When I sta"
type textarea "x"
type textarea "When I stat"
type textarea "x"
type textarea "When I staty"
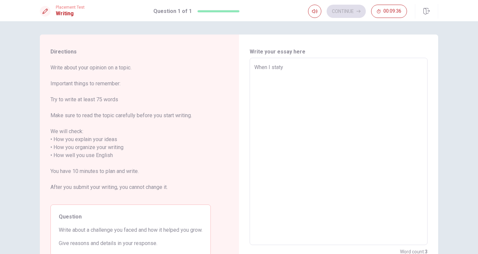
type textarea "x"
type textarea "When I statyi"
type textarea "x"
type textarea "When I statyin"
type textarea "x"
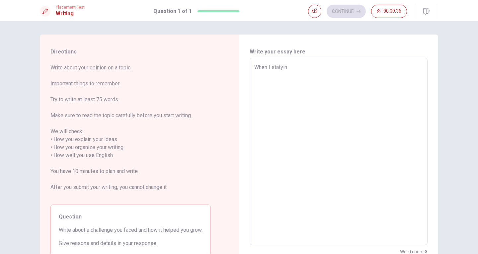
type textarea "When I statying"
type textarea "x"
type textarea "When I statyin"
type textarea "x"
type textarea "When I statyi"
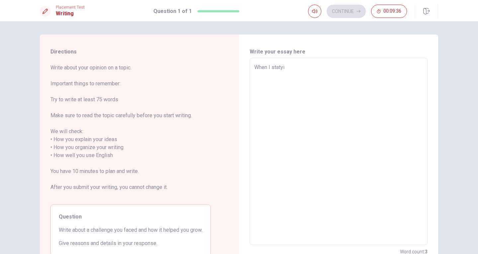
type textarea "x"
type textarea "When I staty"
type textarea "x"
type textarea "When I stat"
type textarea "x"
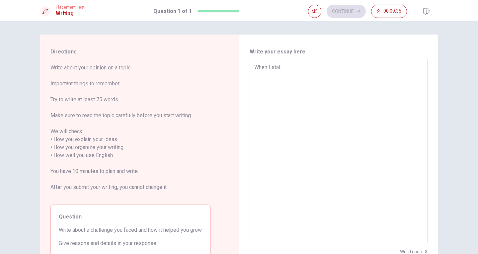
type textarea "When I statr"
type textarea "x"
type textarea "When I stat"
type textarea "x"
type textarea "When I sta"
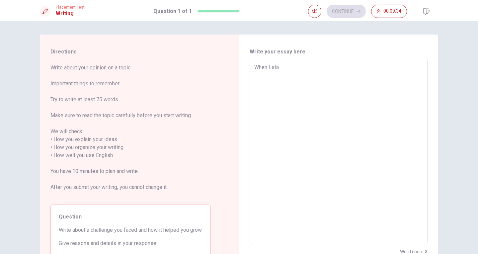
type textarea "x"
type textarea "When I star"
type textarea "x"
type textarea "When I start"
type textarea "x"
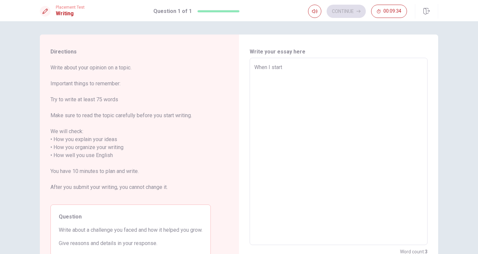
type textarea "When I starti"
type textarea "x"
type textarea "When I startin"
type textarea "x"
type textarea "When I starting"
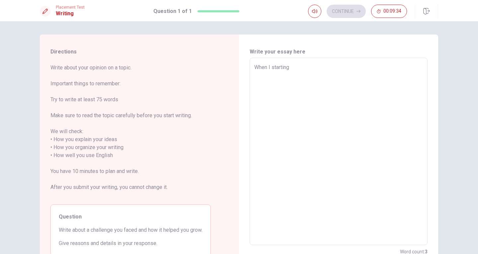
type textarea "x"
type textarea "When I startin"
type textarea "x"
type textarea "When I starti"
type textarea "x"
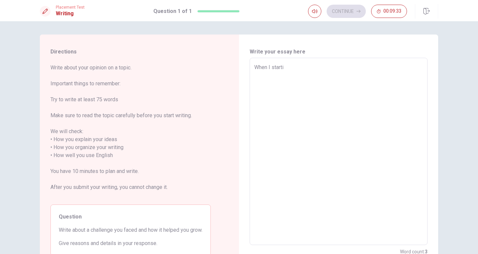
type textarea "When I start"
type textarea "x"
type textarea "When I start"
type textarea "x"
type textarea "When I start m"
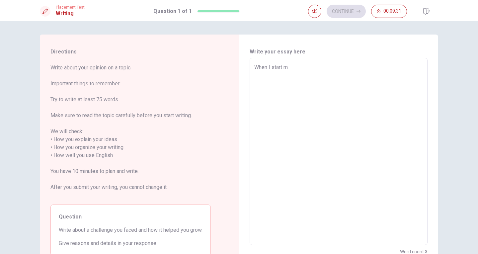
type textarea "x"
type textarea "When I start my"
type textarea "x"
type textarea "When I start my"
type textarea "x"
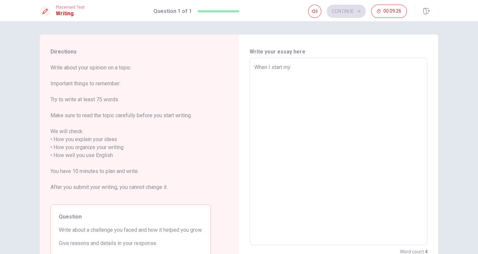
type textarea "When I start my"
type textarea "x"
type textarea "When I start m"
type textarea "x"
type textarea "When I start"
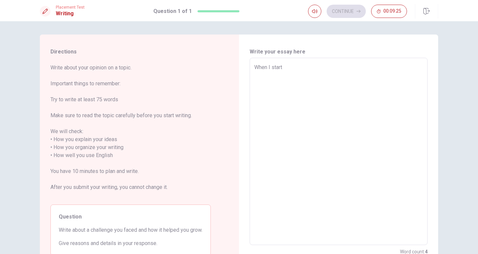
type textarea "x"
type textarea "When I start"
type textarea "x"
type textarea "When I star"
type textarea "x"
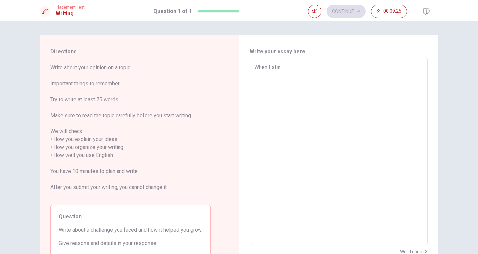
type textarea "When I sta"
type textarea "x"
type textarea "When I st"
type textarea "x"
type textarea "When I s"
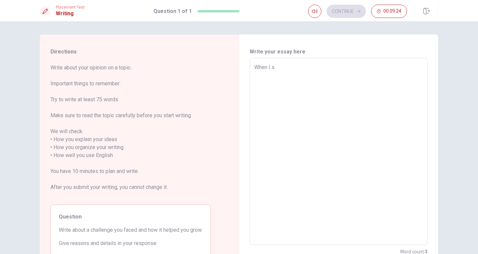
type textarea "x"
type textarea "When I"
type textarea "x"
type textarea "When I g"
type textarea "x"
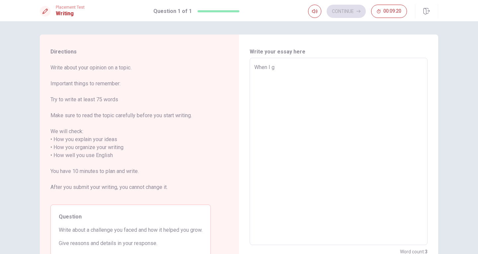
type textarea "When I ge"
type textarea "x"
type textarea "When I get"
type textarea "x"
type textarea "When I ge"
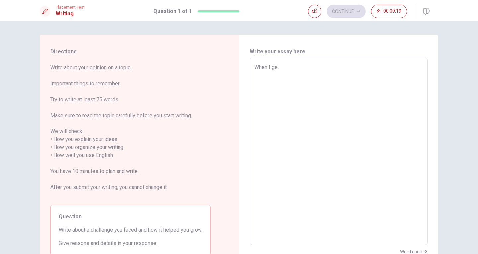
type textarea "x"
type textarea "When I g"
type textarea "x"
type textarea "When I"
type textarea "x"
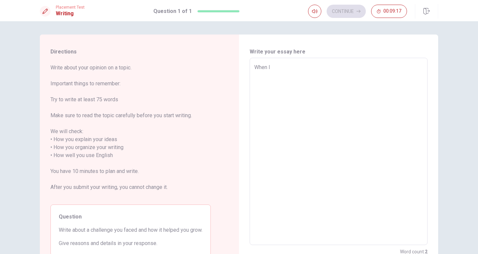
type textarea "When I b"
type textarea "x"
type textarea "When I be"
type textarea "x"
type textarea "When I bec"
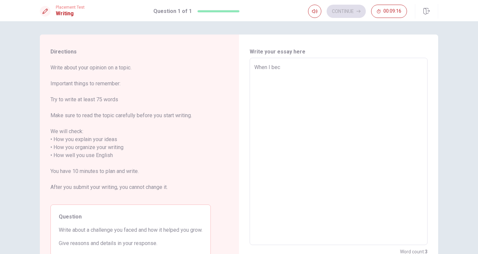
type textarea "x"
type textarea "When I be"
type textarea "x"
type textarea "When I b"
type textarea "x"
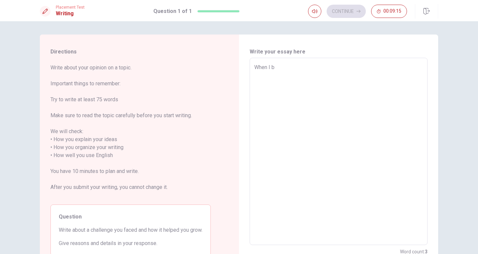
type textarea "When I"
type textarea "x"
type textarea "When I"
type textarea "x"
type textarea "When I"
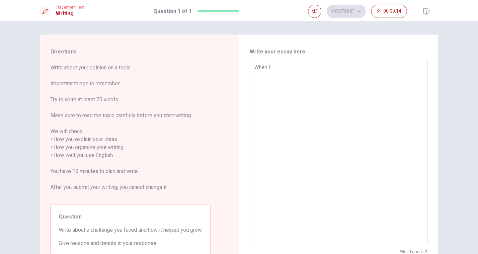
type textarea "x"
type textarea "When I w"
type textarea "x"
type textarea "When I wa"
type textarea "x"
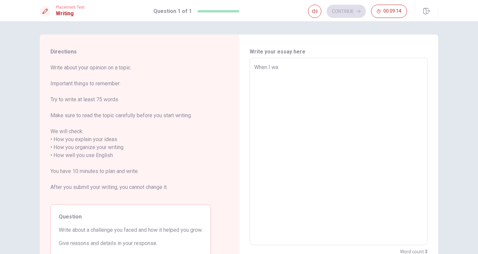
type textarea "When I was"
type textarea "x"
type textarea "When I was"
type textarea "x"
type textarea "When I was a"
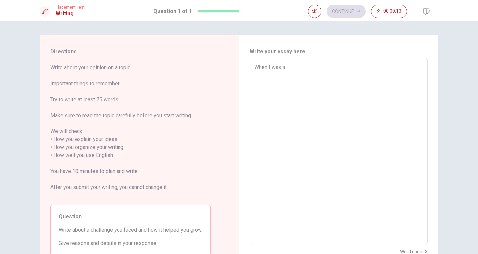
type textarea "x"
type textarea "When I was a"
type textarea "x"
type textarea "When I was a f"
type textarea "x"
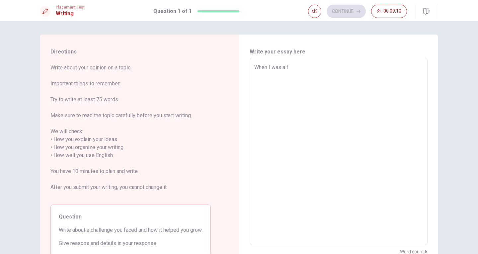
type textarea "When I was a fr"
type textarea "x"
type textarea "When I was a fre"
type textarea "x"
type textarea "When I was a fres"
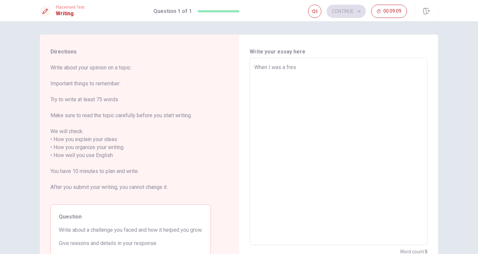
type textarea "x"
type textarea "When I was a fresh"
type textarea "x"
type textarea "When I was a fresh"
type textarea "x"
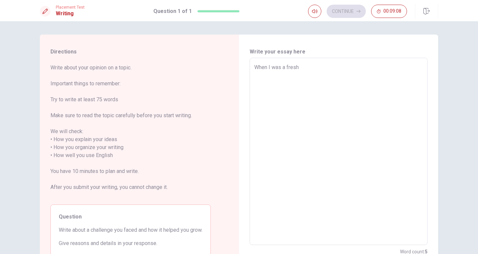
type textarea "When I was a fresh m"
type textarea "x"
type textarea "When I was a fresh me"
type textarea "x"
type textarea "When I was a fresh men"
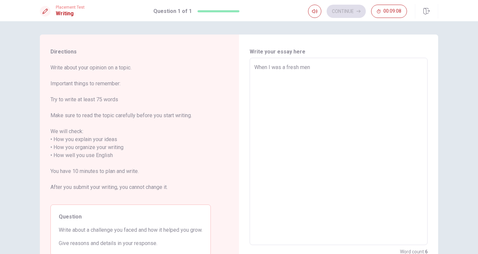
type textarea "x"
type textarea "When I was a fresh ment"
type textarea "x"
type textarea "When I was a fresh men"
type textarea "x"
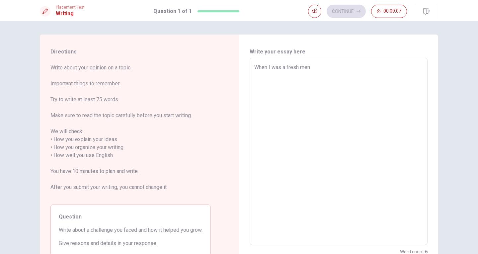
type textarea "When I was a fresh men."
type textarea "x"
type textarea "When I was a fresh men."
type textarea "x"
type textarea "When I was a fresh men."
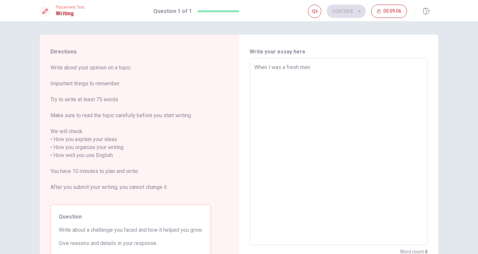
type textarea "x"
type textarea "When I was a fresh men"
type textarea "x"
type textarea "When I was a fresh men,"
type textarea "x"
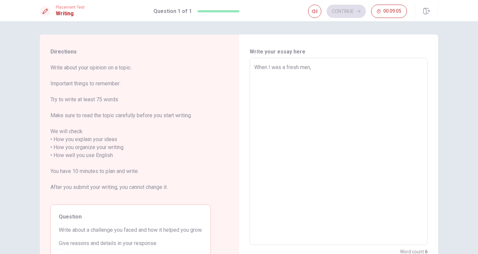
type textarea "When I was a fresh men,"
type textarea "x"
type textarea "When I was a fresh men, I"
type textarea "x"
type textarea "When I was a fresh men, I"
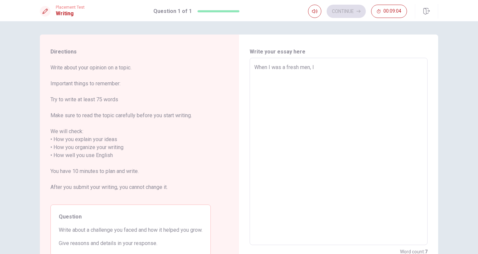
type textarea "x"
type textarea "When I was a fresh men, I i"
type textarea "x"
type textarea "When I was a fresh men, I if"
type textarea "x"
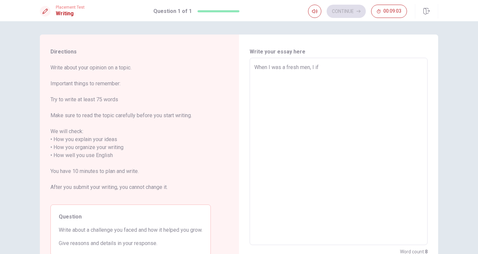
type textarea "When I was a fresh men, I i"
type textarea "x"
type textarea "When I was a fresh men, I"
type textarea "x"
type textarea "When I was a fresh men, I f"
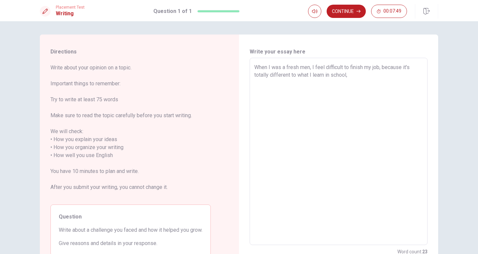
click at [402, 68] on textarea "When I was a fresh men, I feel difficult to finish my job, because it's totally…" at bounding box center [338, 151] width 169 height 176
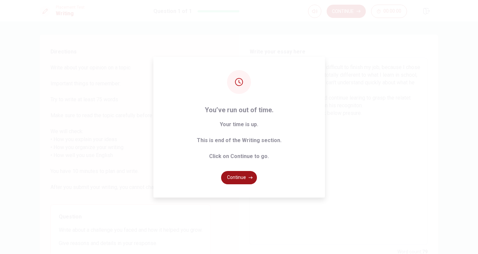
click at [241, 179] on button "Continue" at bounding box center [239, 177] width 36 height 13
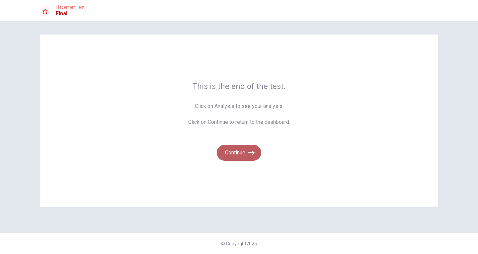
click at [253, 153] on icon "button" at bounding box center [251, 152] width 7 height 7
